Goal: Book appointment/travel/reservation

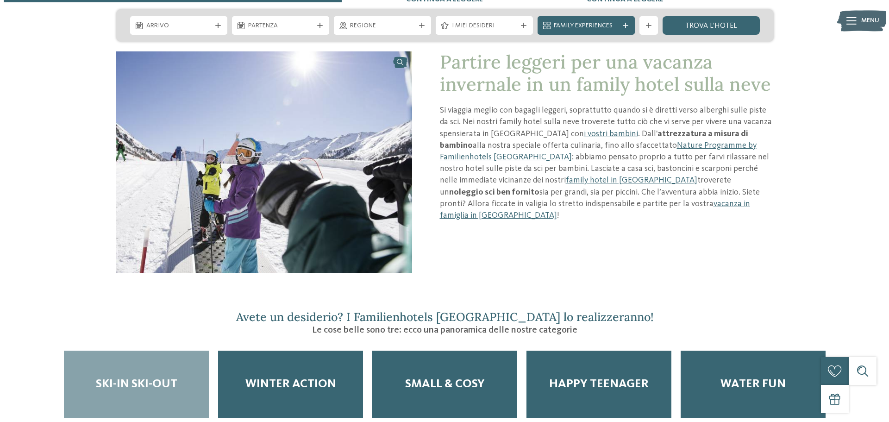
scroll to position [1065, 0]
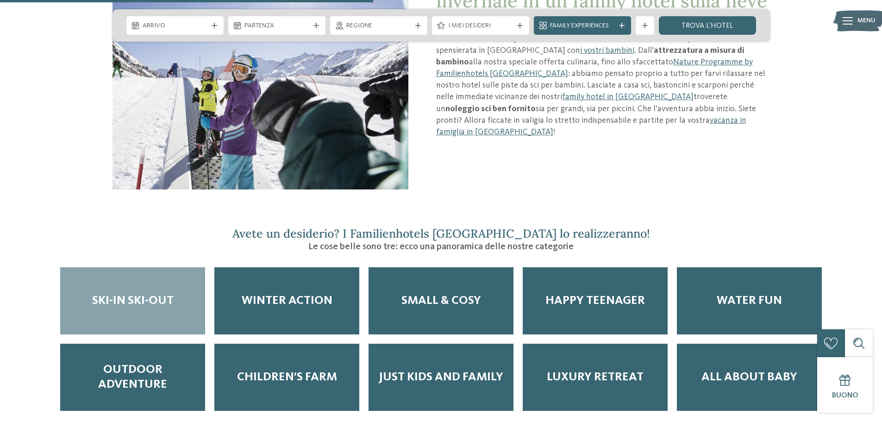
click at [150, 294] on span "Ski-in ski-out" at bounding box center [132, 301] width 81 height 14
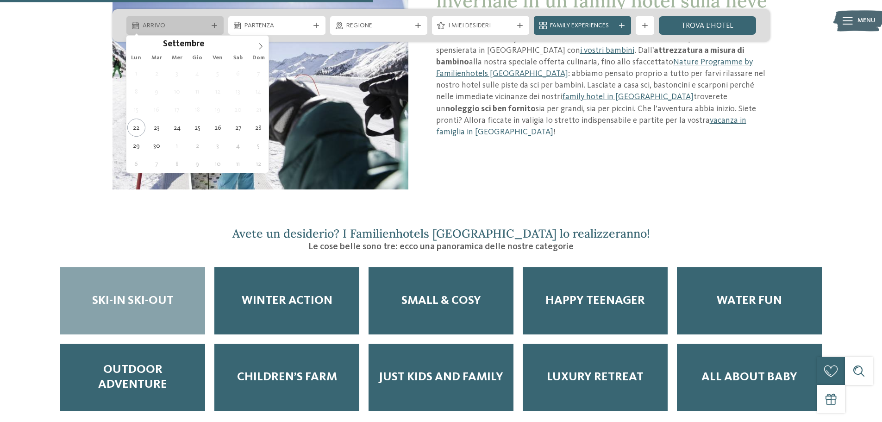
click at [207, 26] on div "Arrivo" at bounding box center [174, 25] width 69 height 10
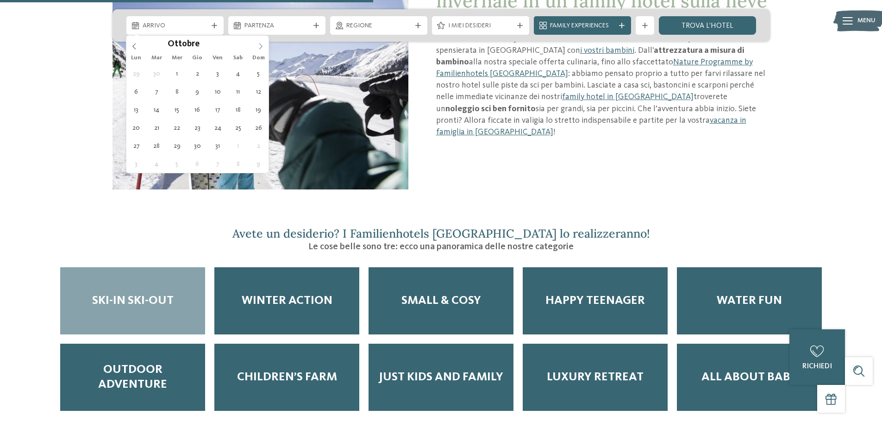
click at [262, 47] on icon at bounding box center [260, 46] width 6 height 6
type div "30.12.2025"
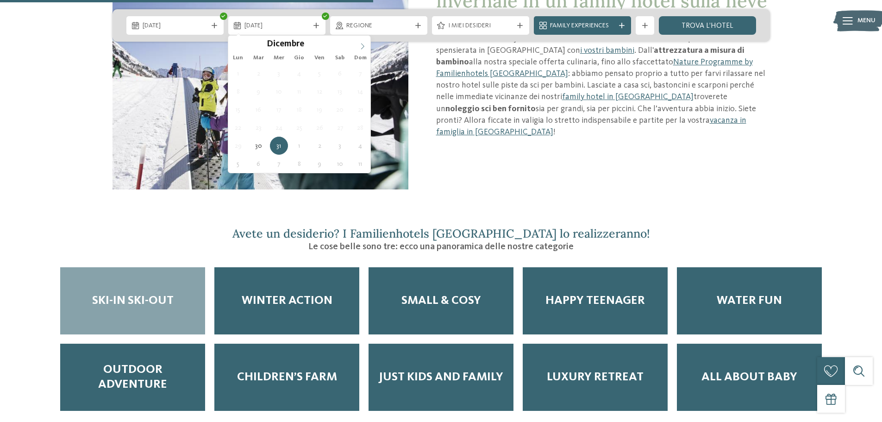
type input "****"
click at [364, 44] on icon at bounding box center [362, 46] width 6 height 6
type div "03.01.2026"
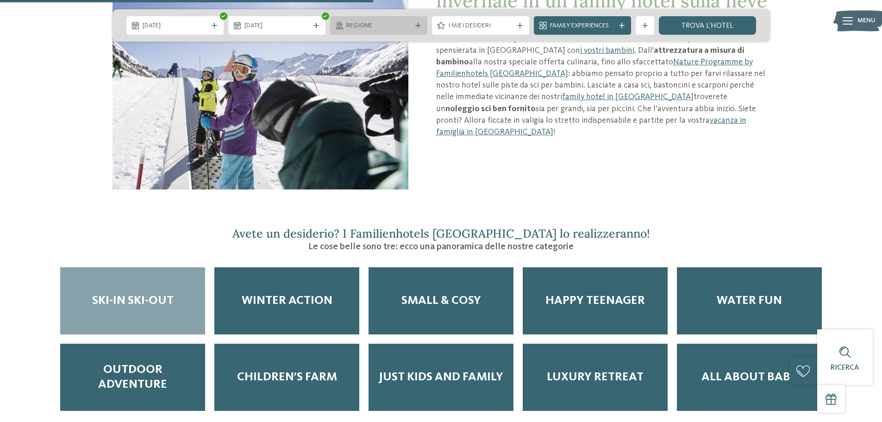
click at [386, 29] on span "Regione" at bounding box center [378, 25] width 65 height 9
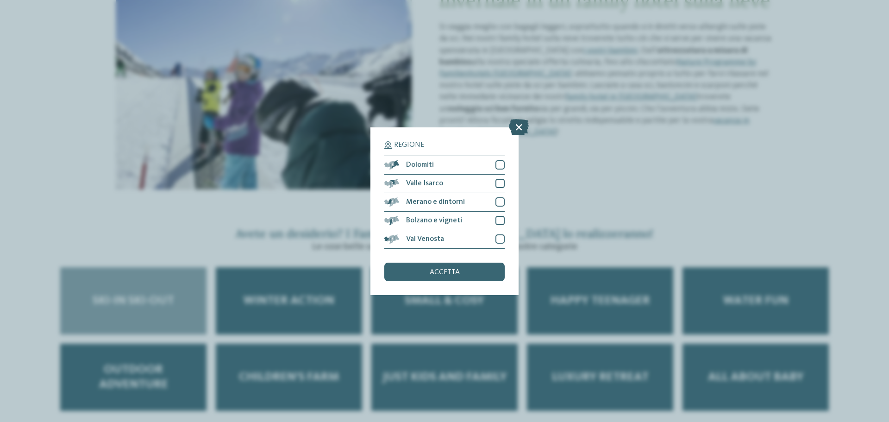
click at [519, 121] on icon at bounding box center [519, 127] width 20 height 16
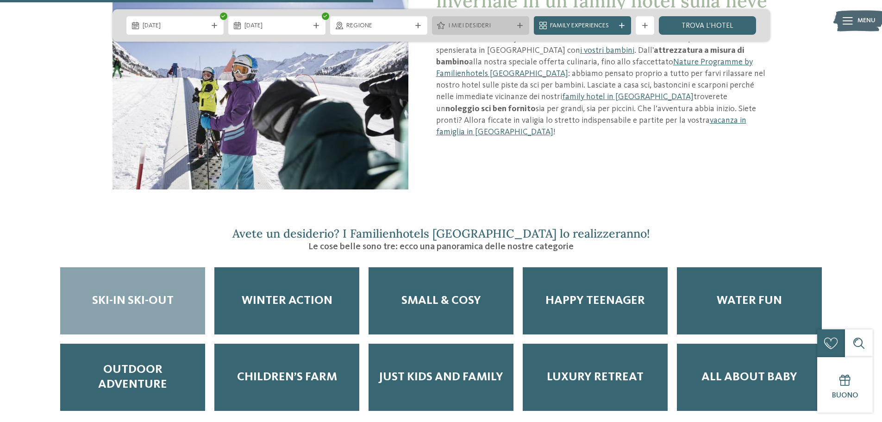
click at [471, 26] on span "I miei desideri" at bounding box center [480, 25] width 65 height 9
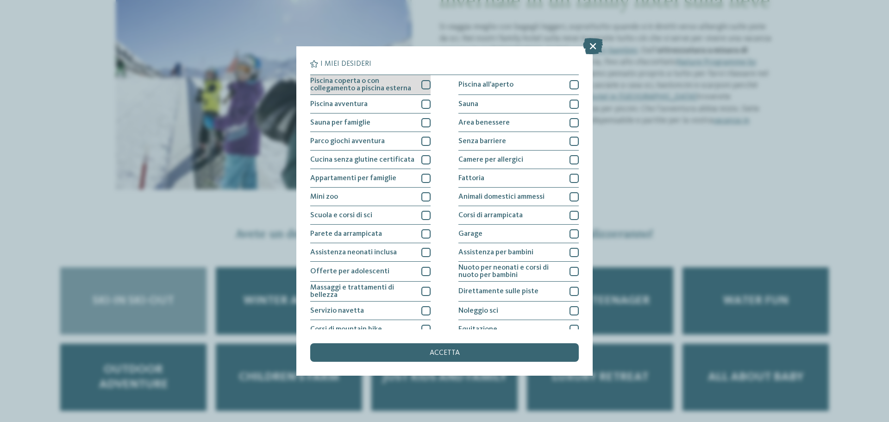
click at [423, 85] on div at bounding box center [425, 84] width 9 height 9
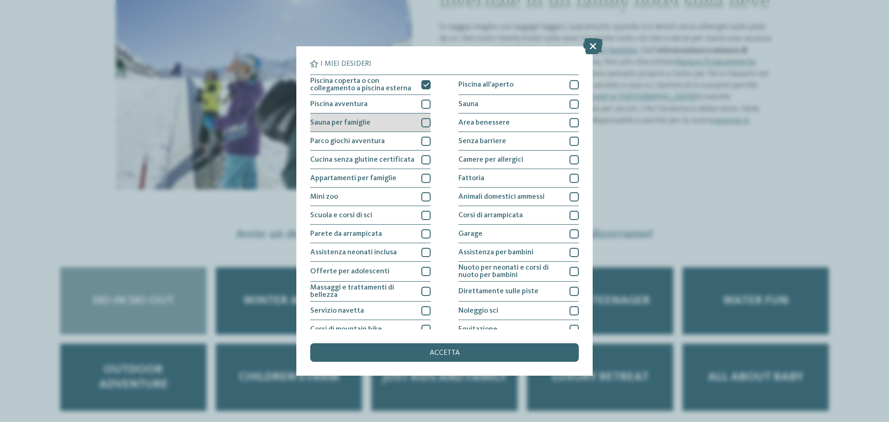
click at [425, 124] on div at bounding box center [425, 122] width 9 height 9
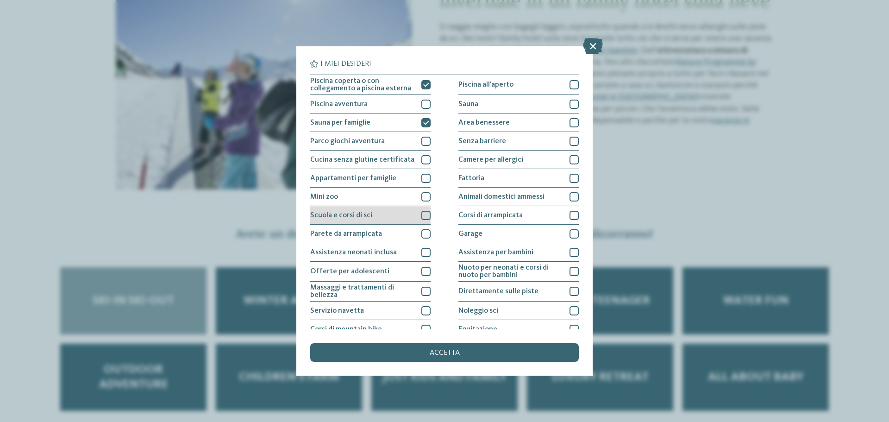
click at [424, 214] on div at bounding box center [425, 215] width 9 height 9
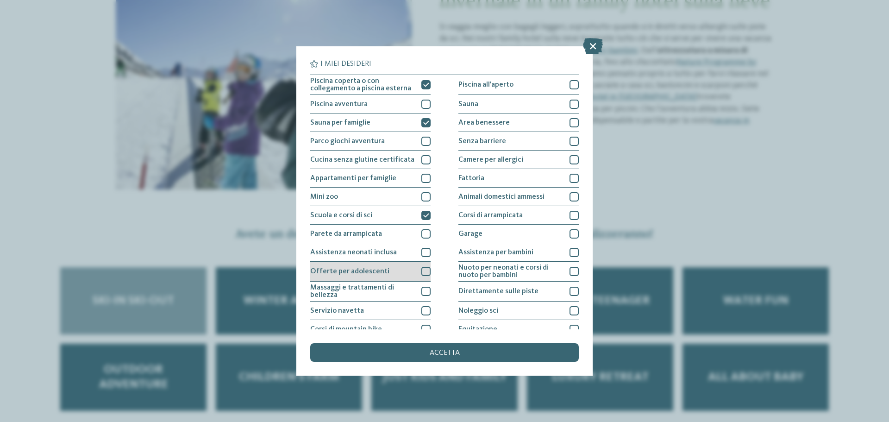
click at [421, 272] on div at bounding box center [425, 271] width 9 height 9
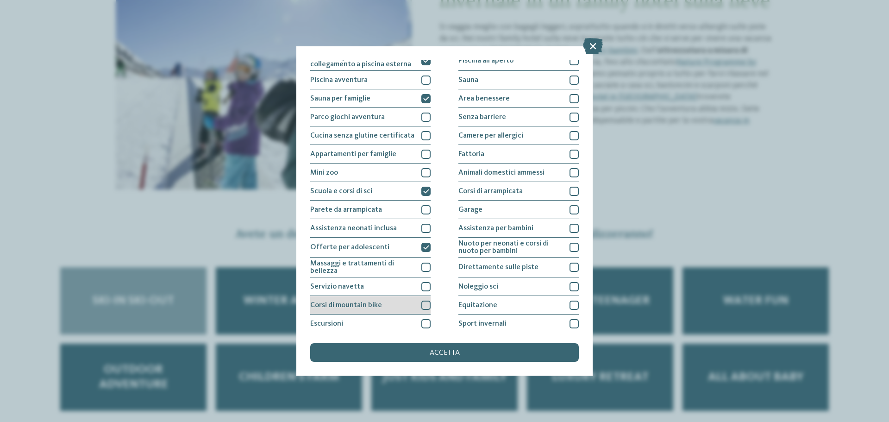
scroll to position [46, 0]
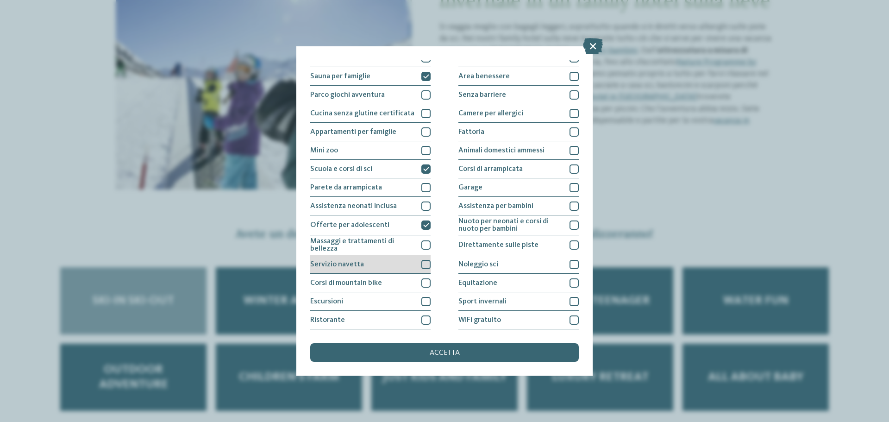
click at [424, 263] on div at bounding box center [425, 264] width 9 height 9
click at [421, 319] on div at bounding box center [425, 319] width 9 height 9
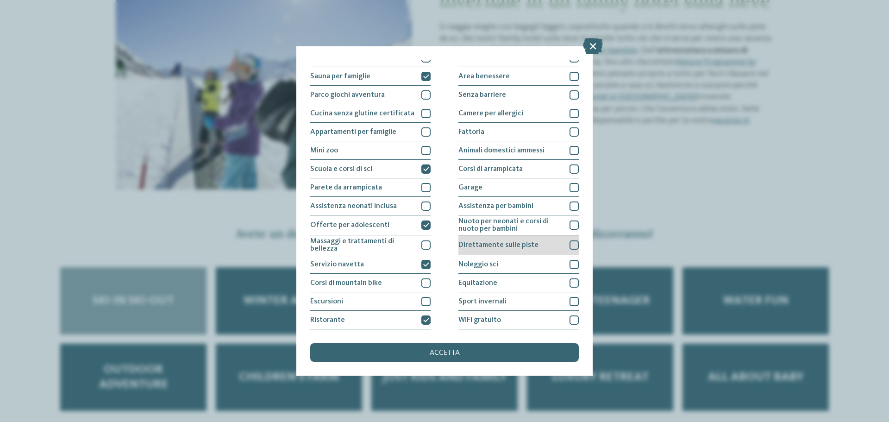
scroll to position [0, 0]
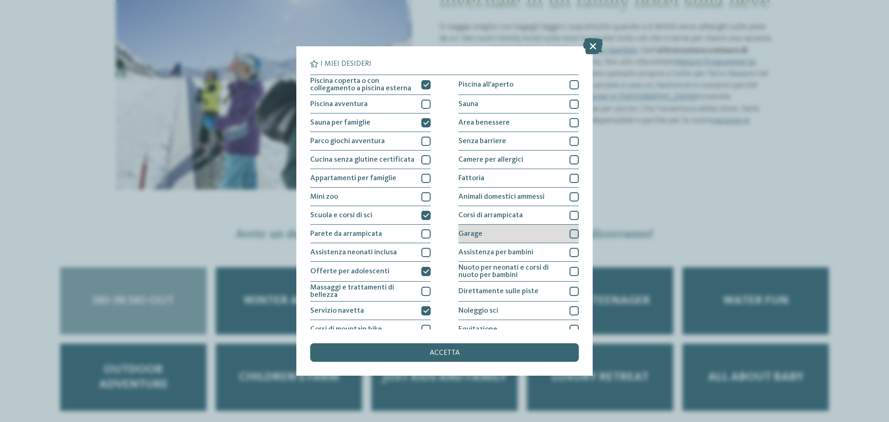
click at [564, 233] on div "Garage" at bounding box center [518, 234] width 120 height 19
click at [570, 256] on div at bounding box center [573, 252] width 9 height 9
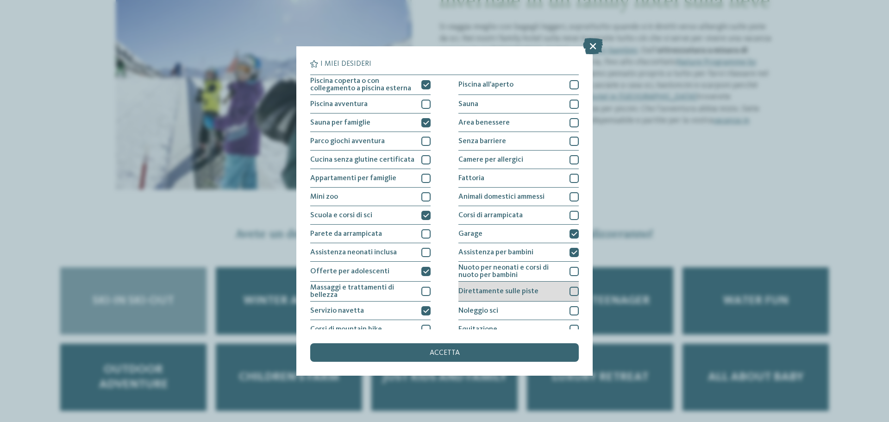
click at [571, 292] on div at bounding box center [573, 291] width 9 height 9
click at [572, 310] on div at bounding box center [573, 310] width 9 height 9
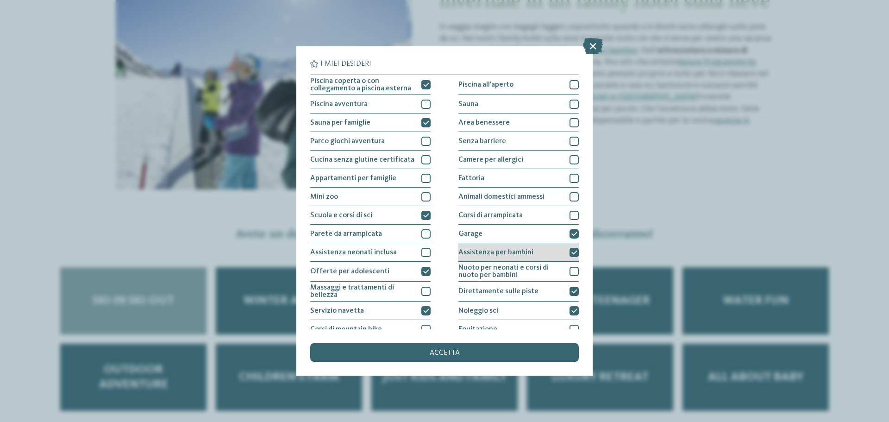
scroll to position [46, 0]
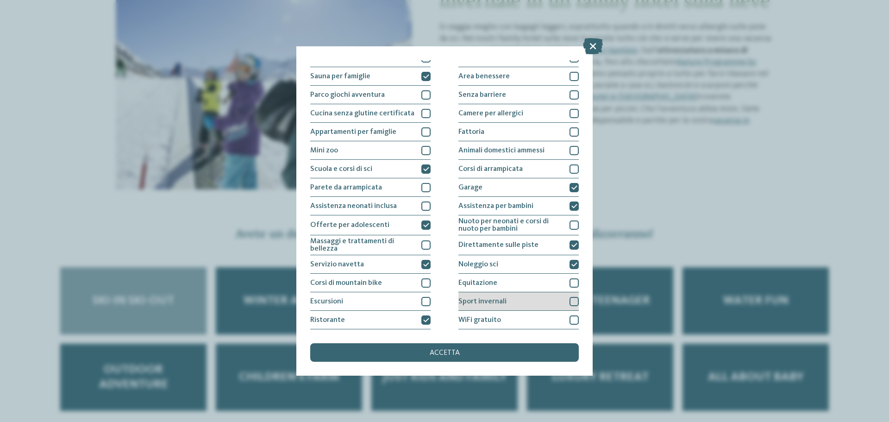
click at [571, 302] on div at bounding box center [573, 301] width 9 height 9
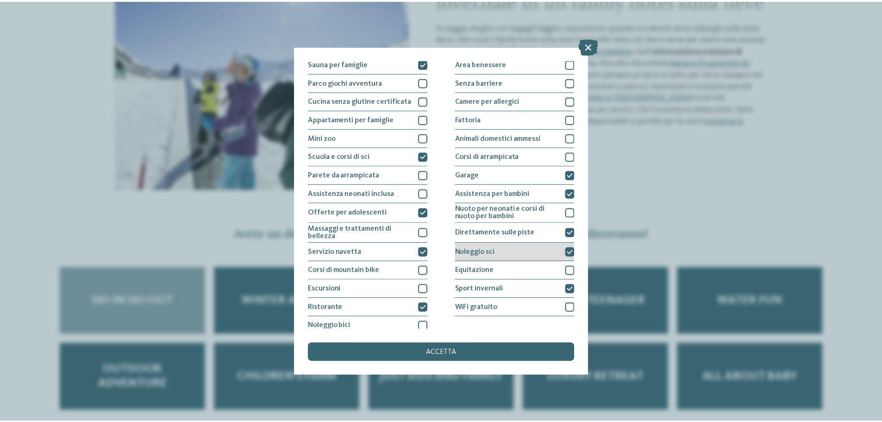
scroll to position [65, 0]
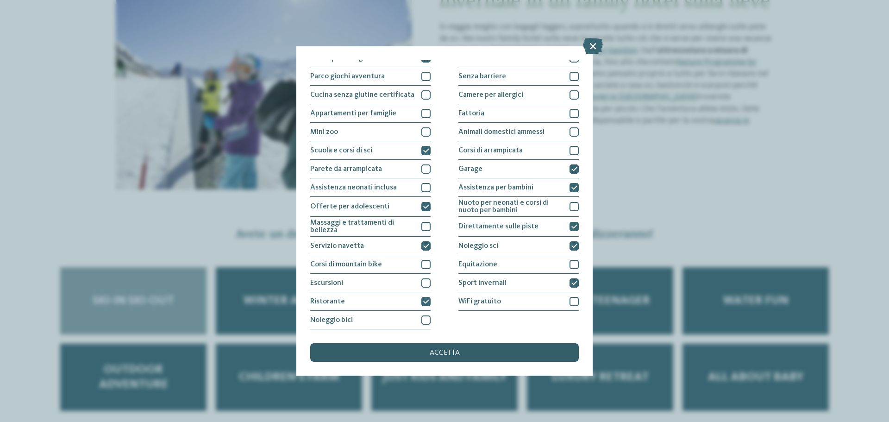
click at [481, 351] on div "accetta" at bounding box center [444, 352] width 269 height 19
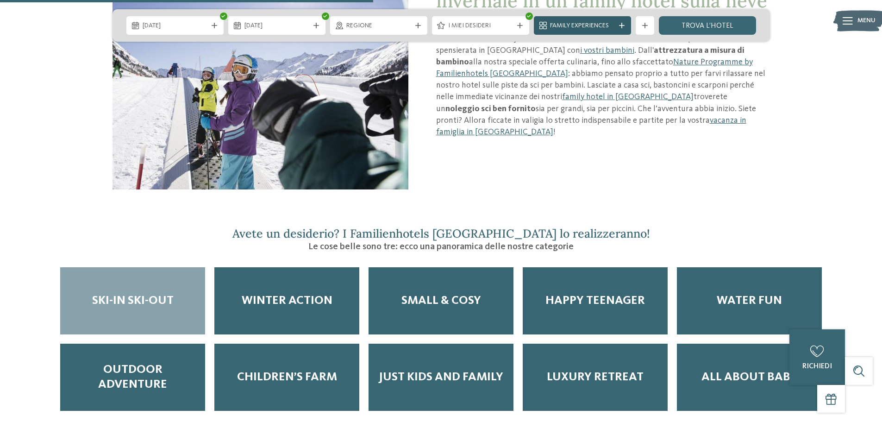
click at [581, 29] on span "Family Experiences" at bounding box center [582, 25] width 65 height 9
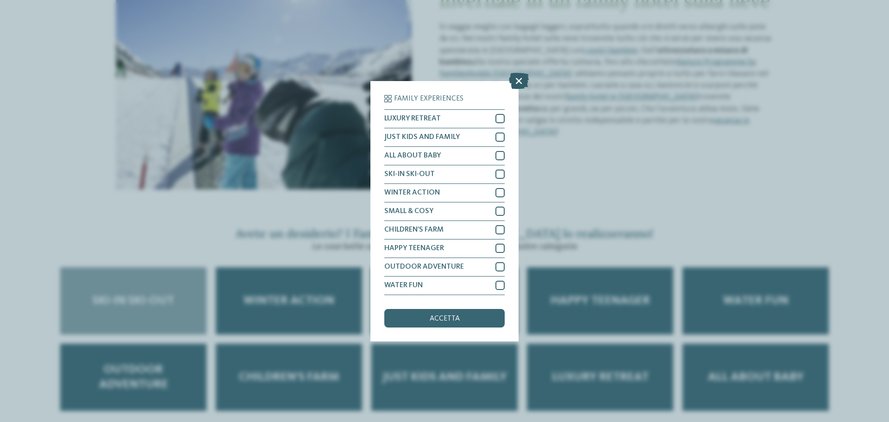
click at [519, 75] on icon at bounding box center [519, 80] width 20 height 16
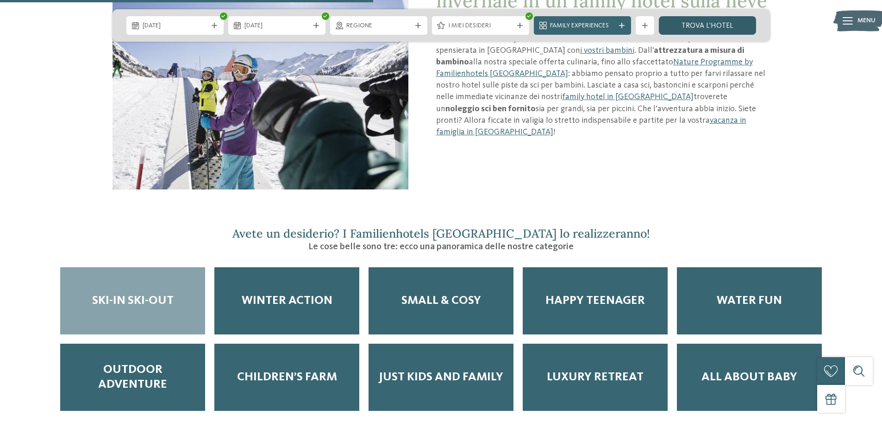
click at [698, 29] on link "trova l’hotel" at bounding box center [707, 25] width 97 height 19
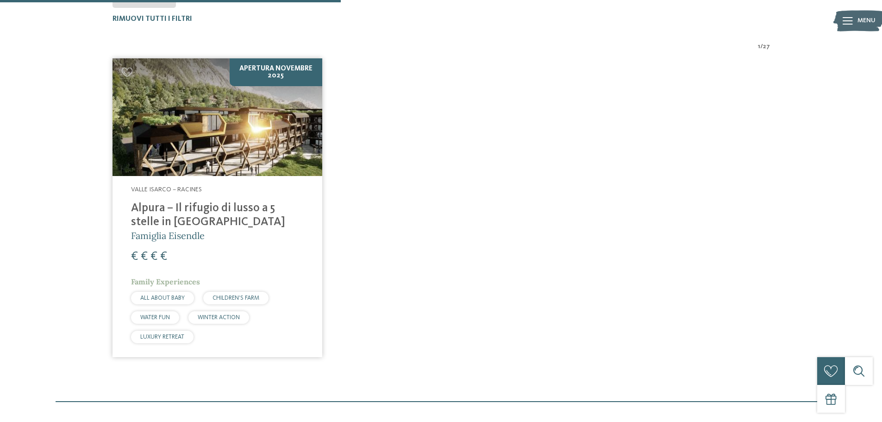
scroll to position [350, 0]
click at [275, 73] on img at bounding box center [218, 117] width 210 height 118
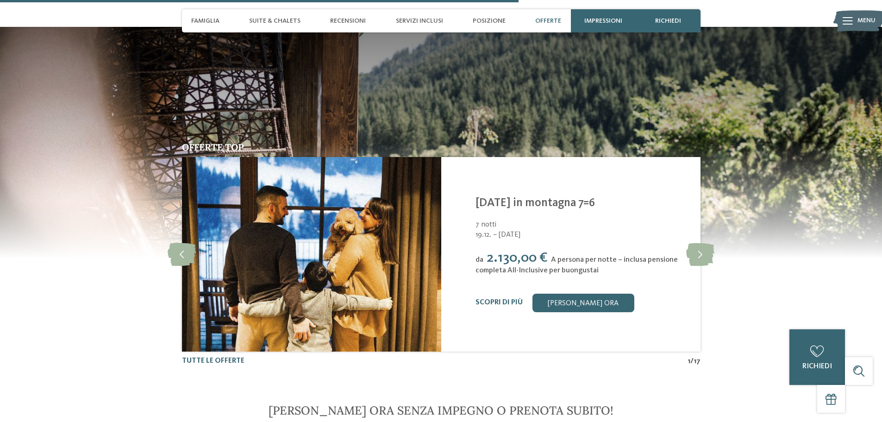
scroll to position [1713, 0]
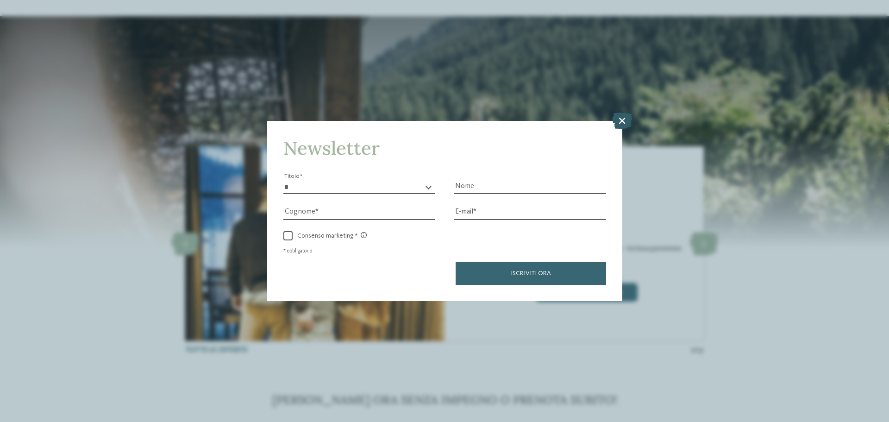
click at [621, 116] on icon at bounding box center [622, 121] width 20 height 16
